Goal: Task Accomplishment & Management: Manage account settings

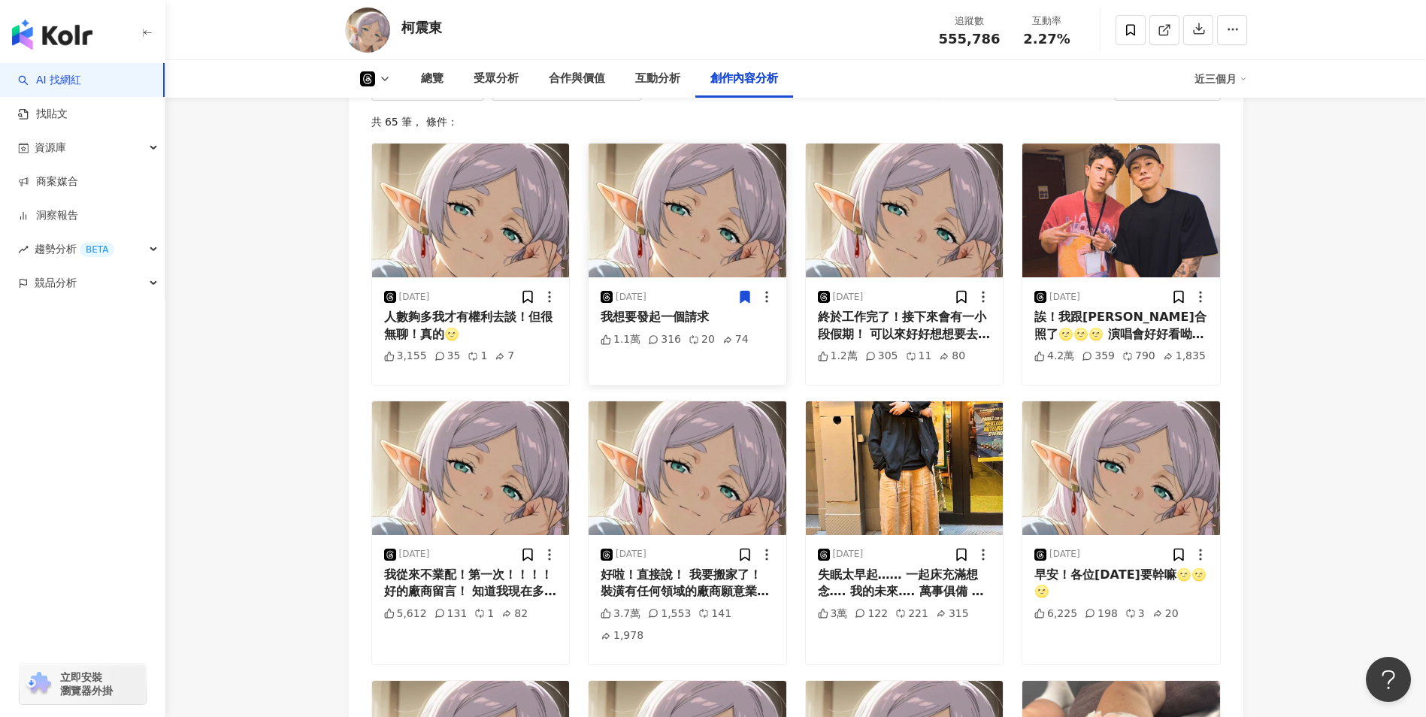
click at [746, 303] on icon at bounding box center [744, 297] width 9 height 11
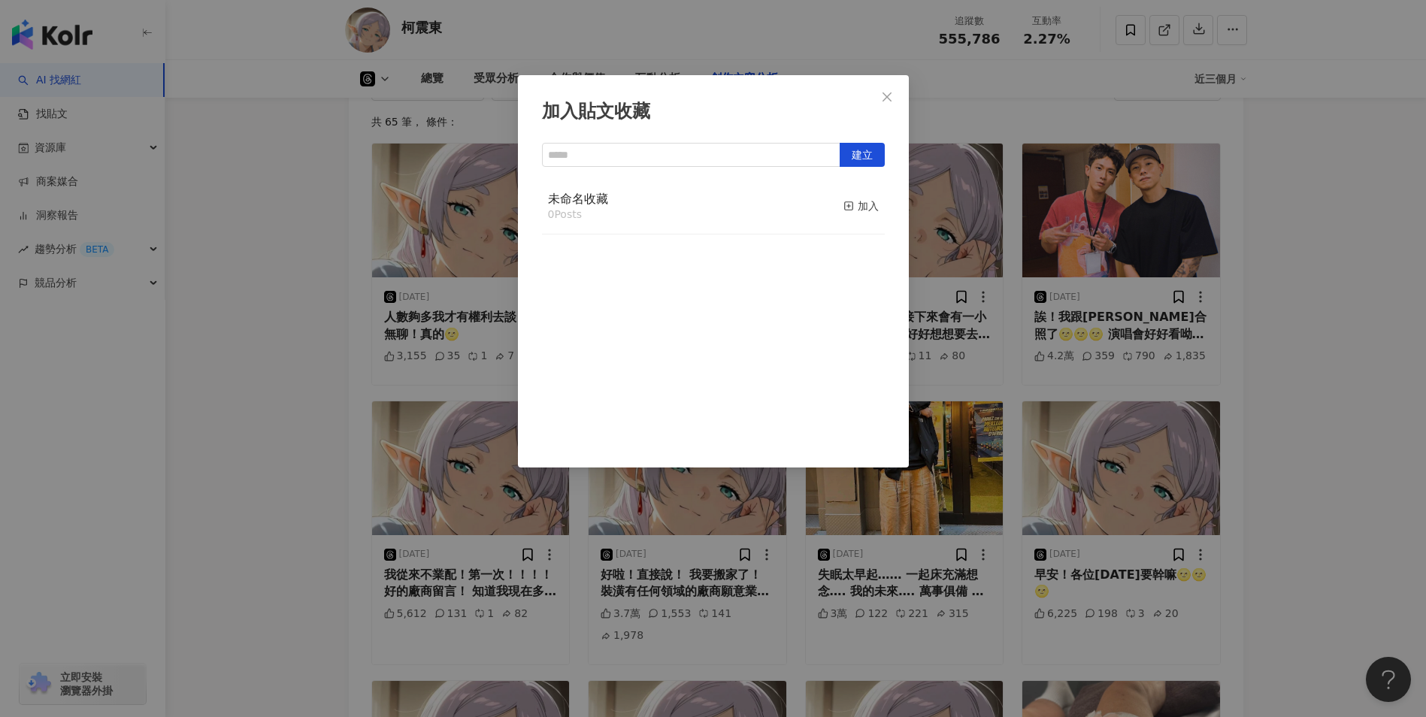
click at [654, 231] on div "未命名收藏 0 Posts 加入" at bounding box center [713, 207] width 343 height 56
click at [889, 92] on icon "close" at bounding box center [887, 97] width 12 height 12
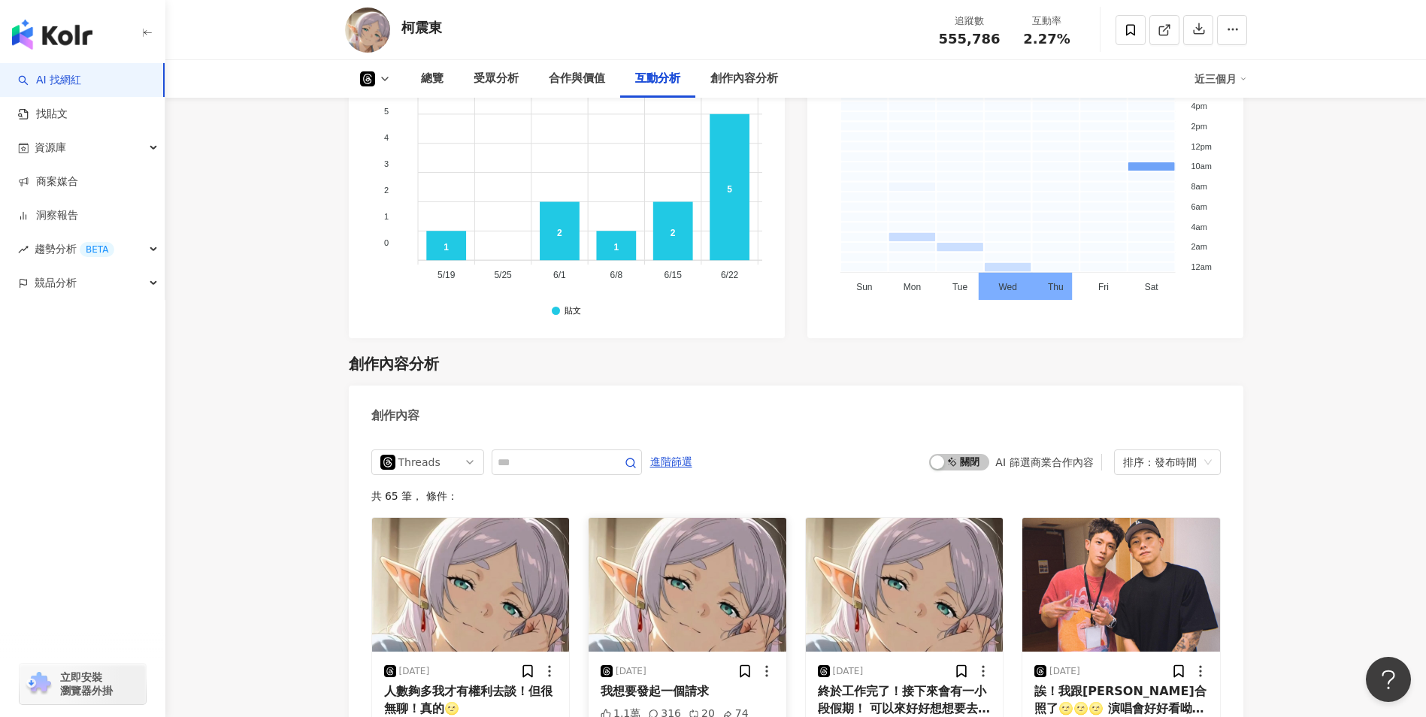
scroll to position [2631, 0]
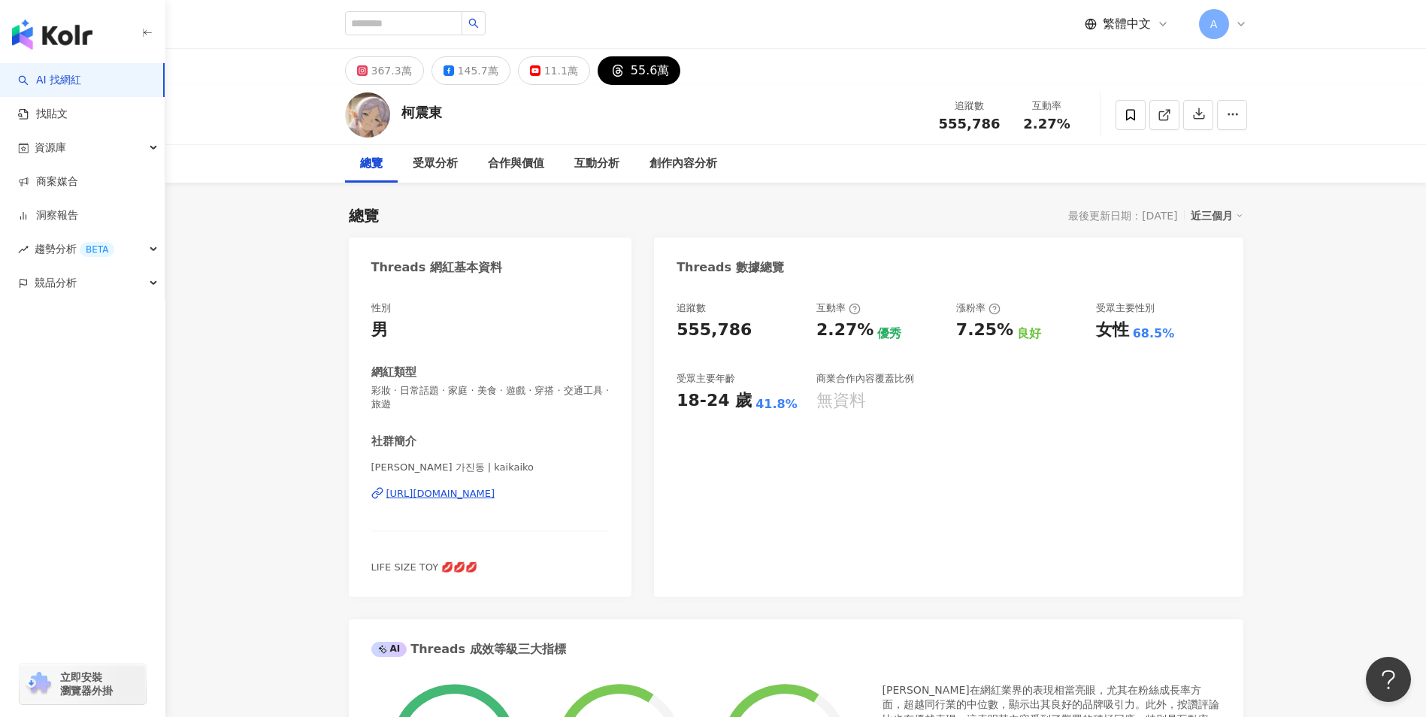
click at [1225, 22] on span "A" at bounding box center [1214, 24] width 30 height 30
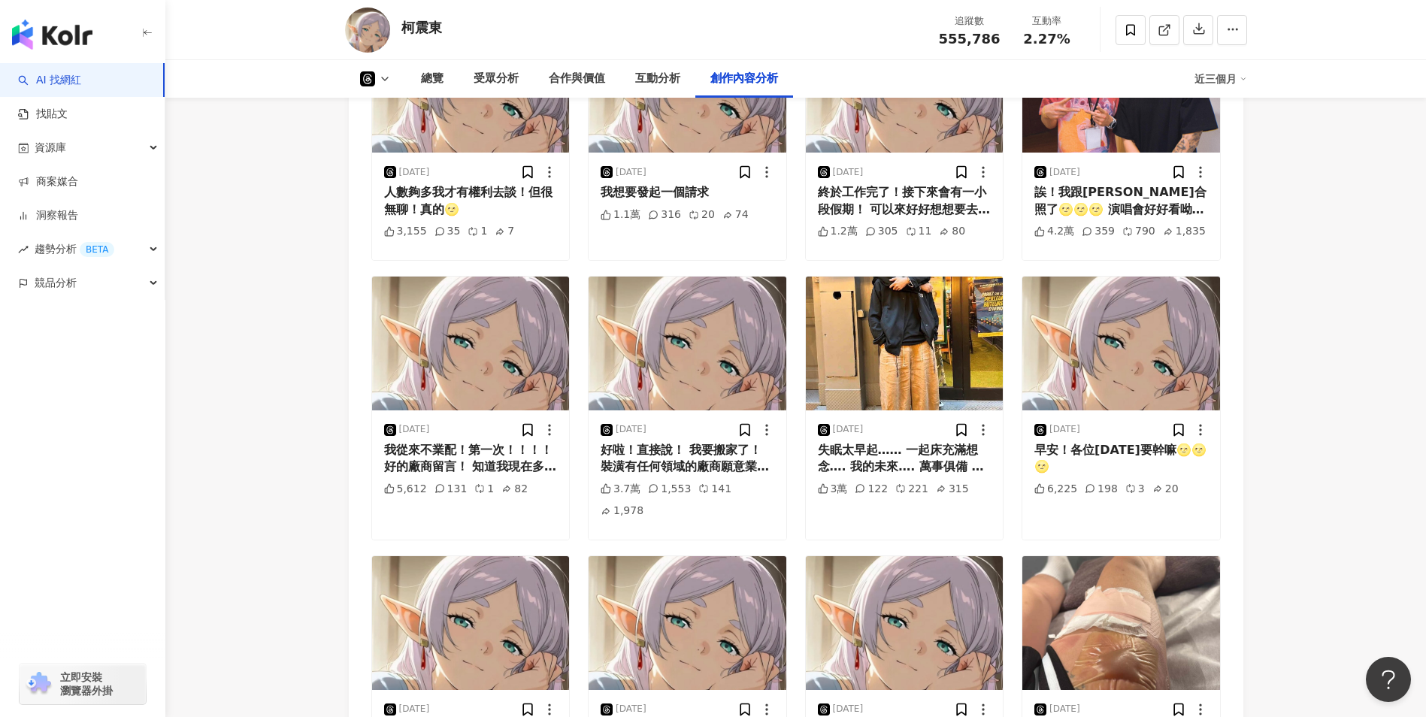
scroll to position [3082, 0]
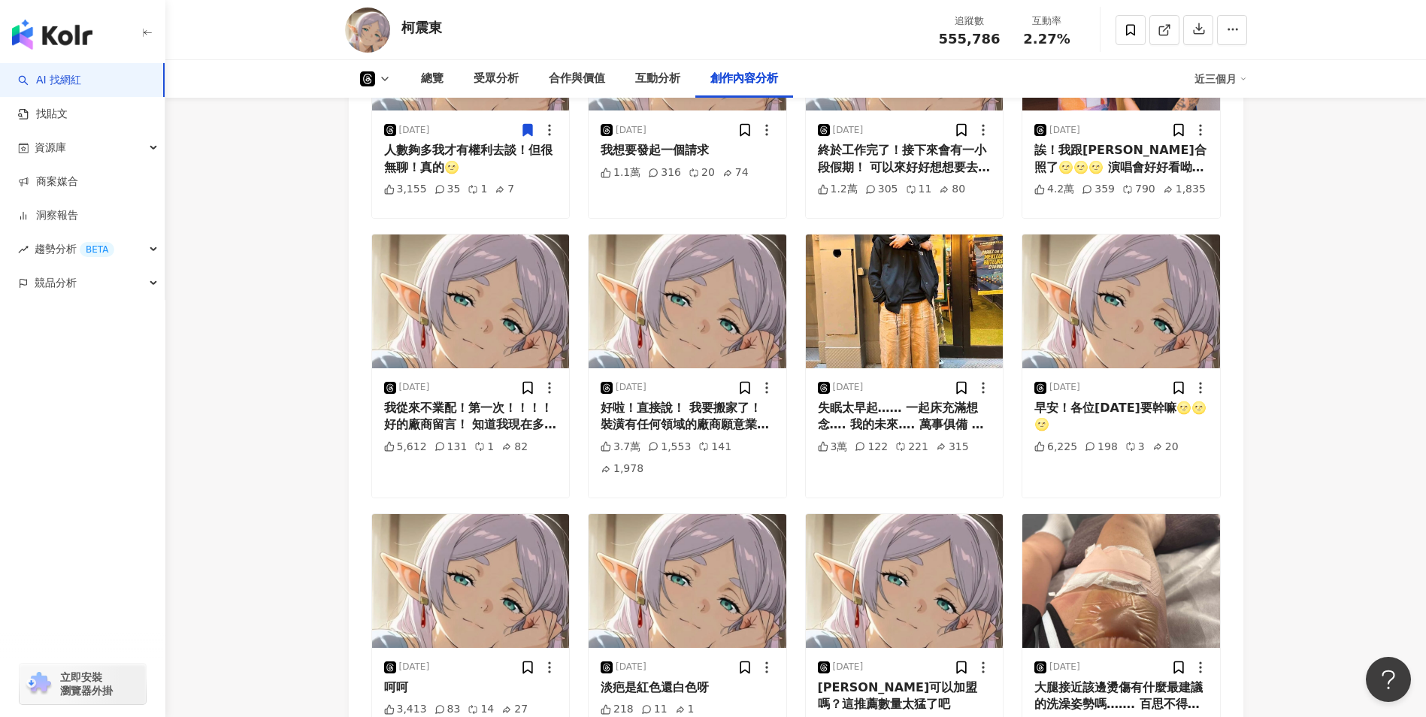
click at [531, 136] on icon at bounding box center [527, 130] width 9 height 11
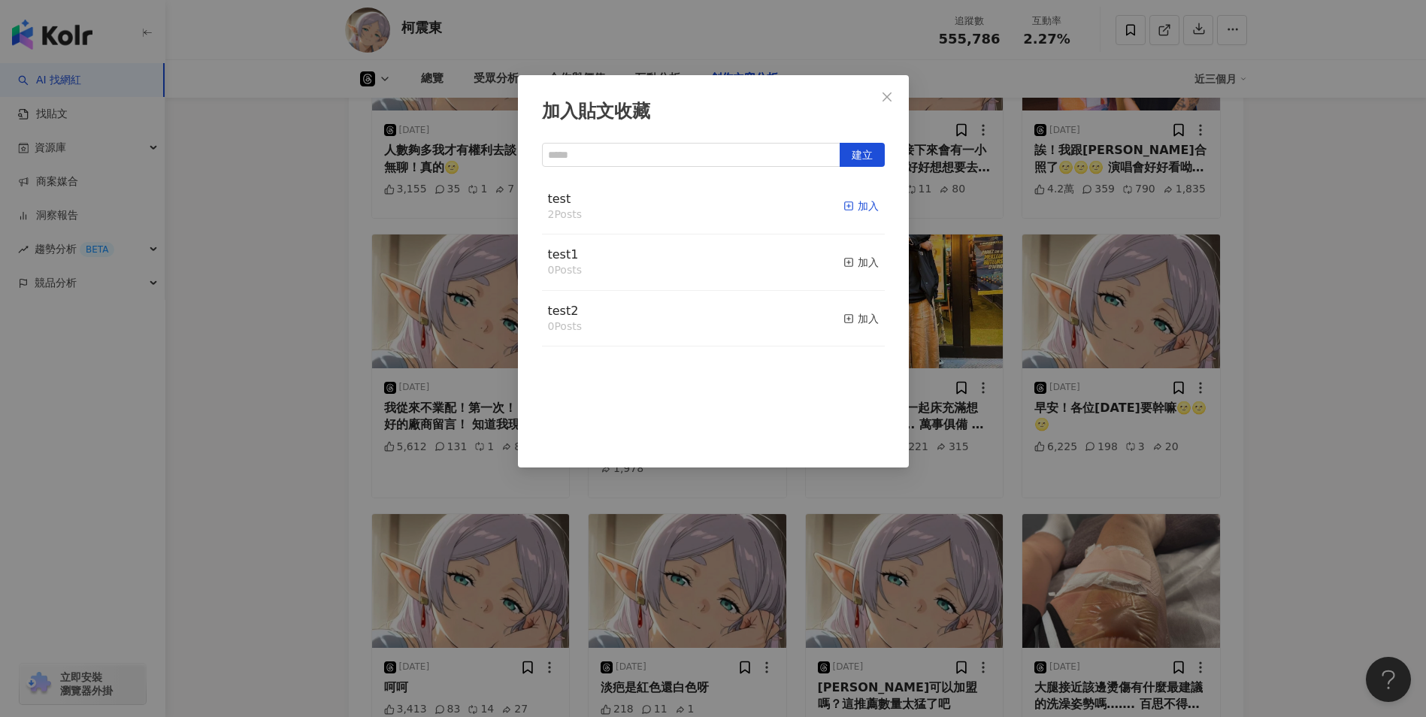
click at [854, 206] on div "加入" at bounding box center [860, 206] width 35 height 17
click at [887, 100] on icon "close" at bounding box center [887, 97] width 12 height 12
click at [855, 267] on div "加入" at bounding box center [860, 262] width 35 height 17
click at [886, 101] on icon "close" at bounding box center [887, 97] width 12 height 12
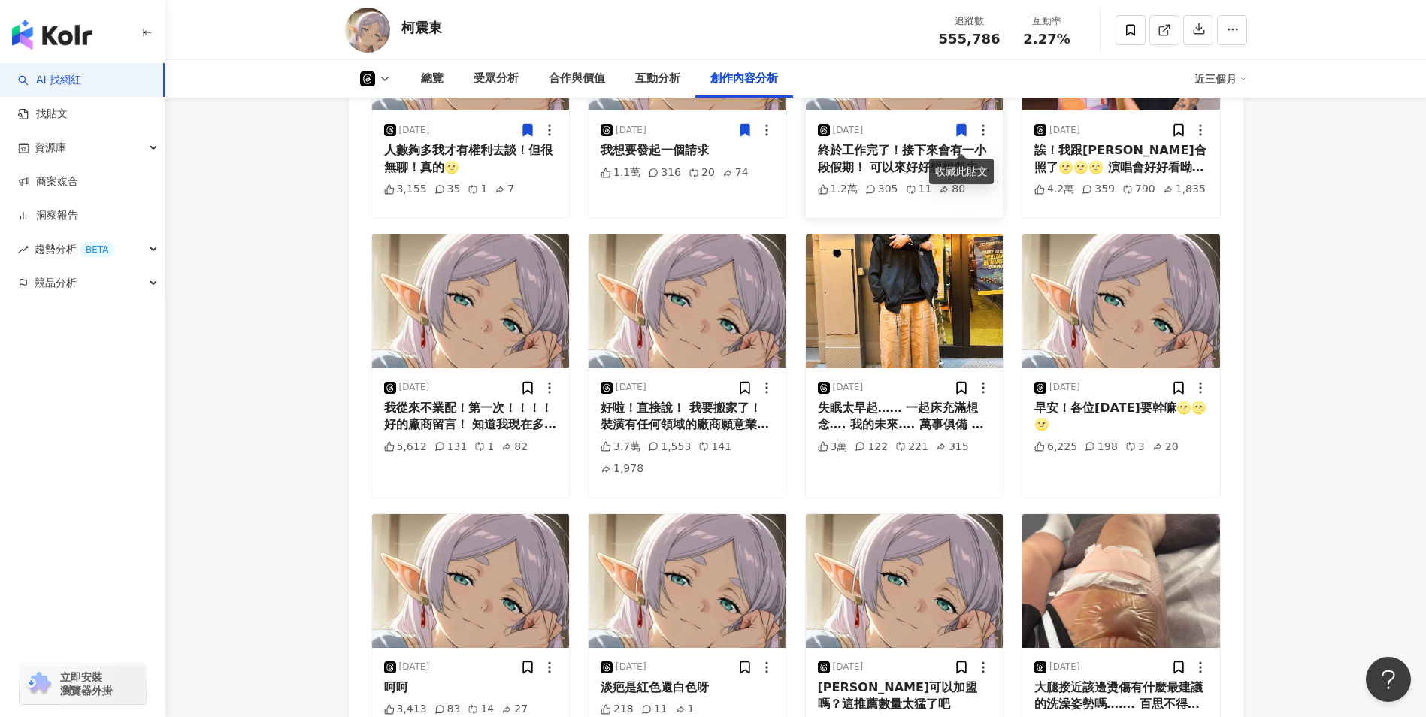
click at [966, 136] on icon at bounding box center [961, 130] width 9 height 11
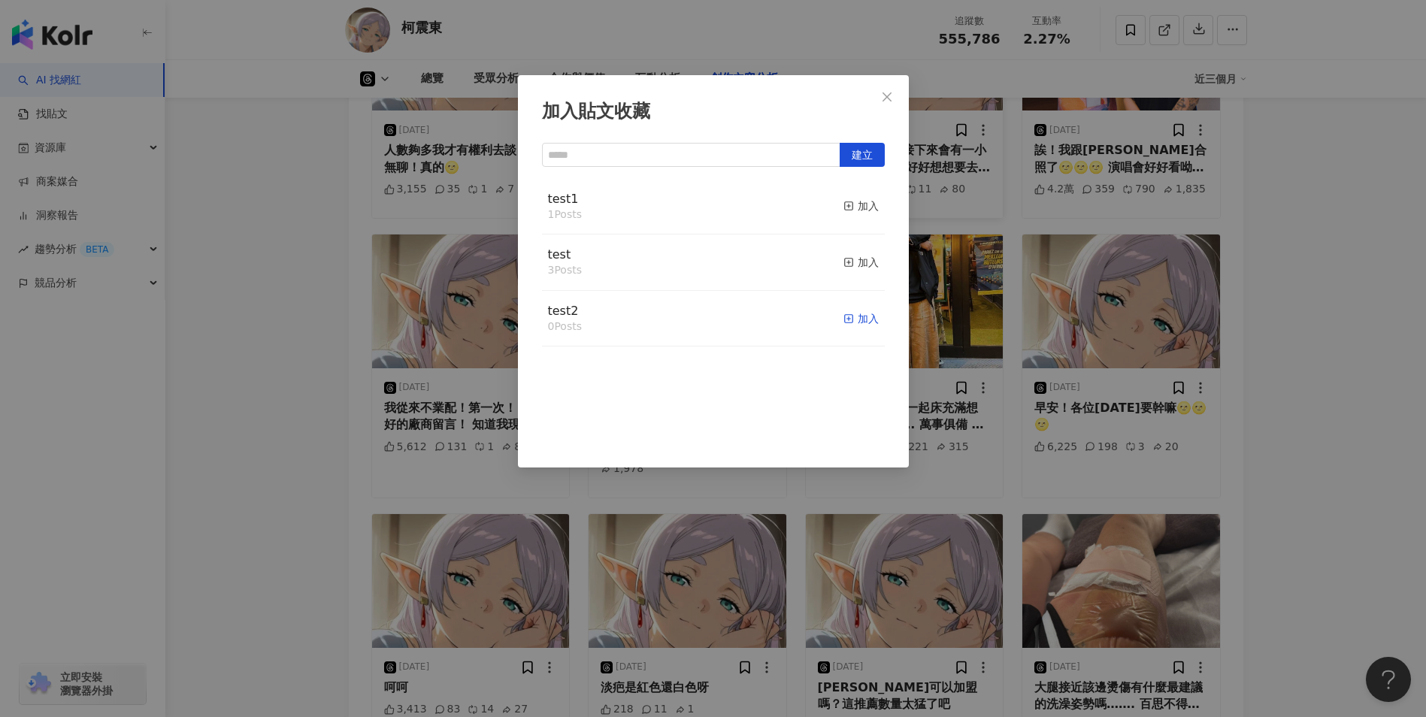
click at [857, 319] on div "加入" at bounding box center [860, 318] width 35 height 17
click at [889, 96] on icon "close" at bounding box center [887, 97] width 12 height 12
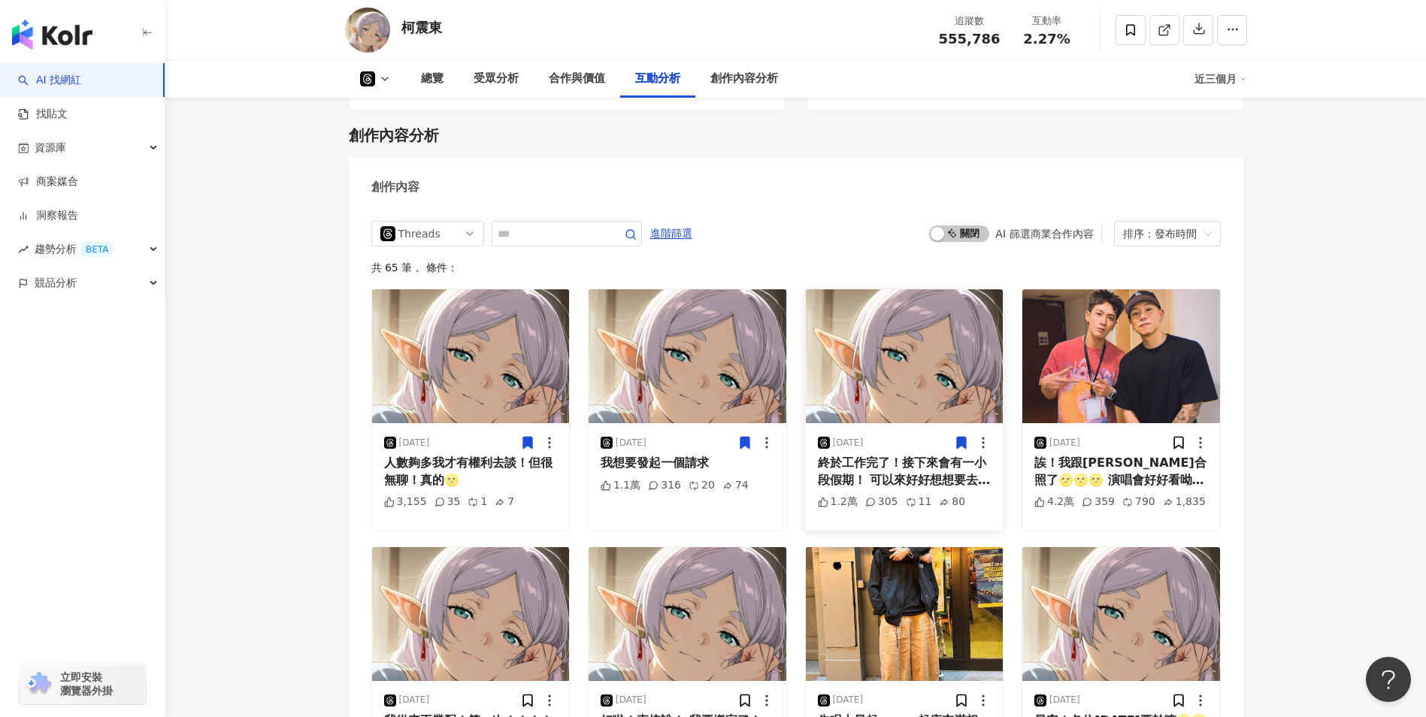
scroll to position [2706, 0]
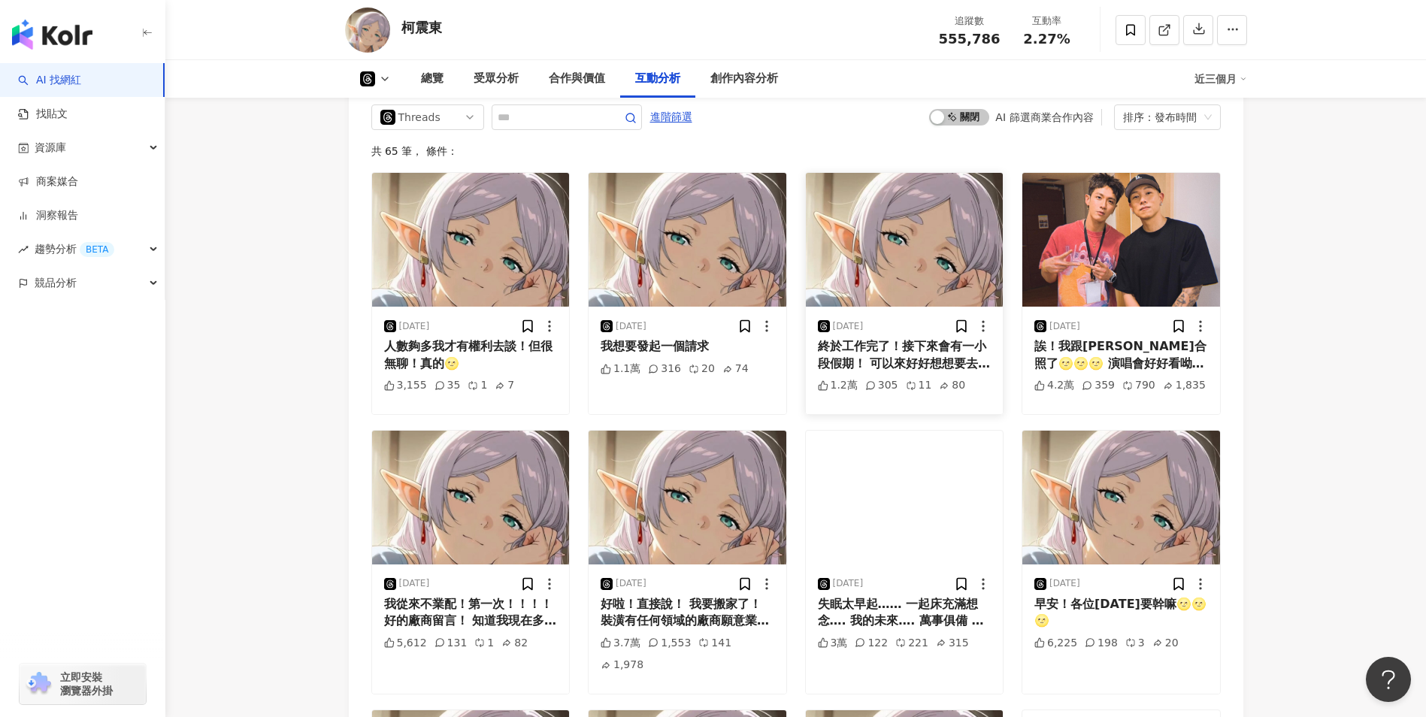
scroll to position [3007, 0]
